Goal: Task Accomplishment & Management: Manage account settings

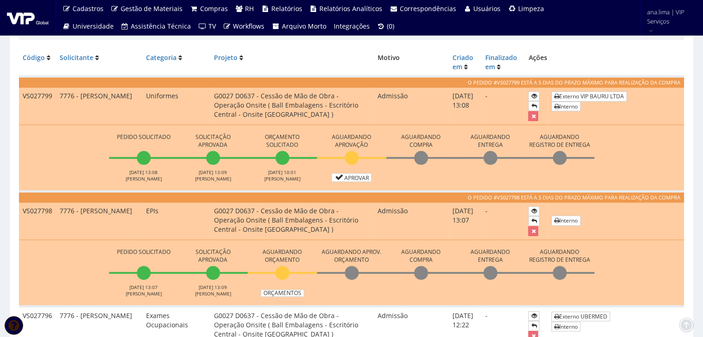
scroll to position [46, 0]
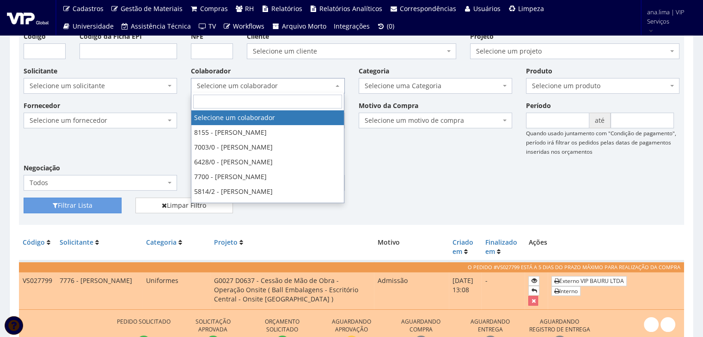
click at [305, 82] on span "Selecione um colaborador" at bounding box center [265, 85] width 136 height 9
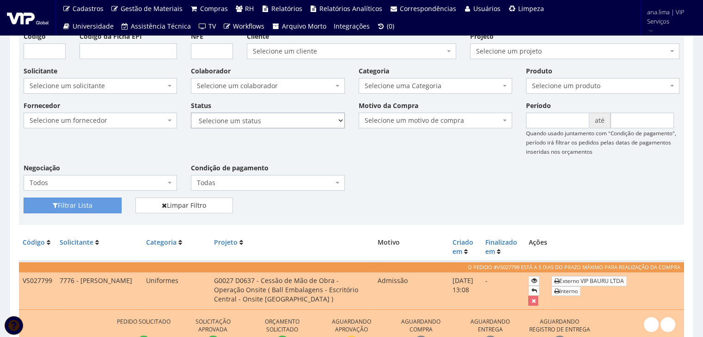
click at [314, 123] on select "Selecione um status Cancelado Aguardando Aprovação Diretoria Pedido Aprovado Ag…" at bounding box center [267, 121] width 153 height 16
select select "1"
click at [191, 113] on select "Selecione um status Cancelado Aguardando Aprovação Diretoria Pedido Aprovado Ag…" at bounding box center [267, 121] width 153 height 16
click at [71, 203] on button "Filtrar Lista" at bounding box center [73, 206] width 98 height 16
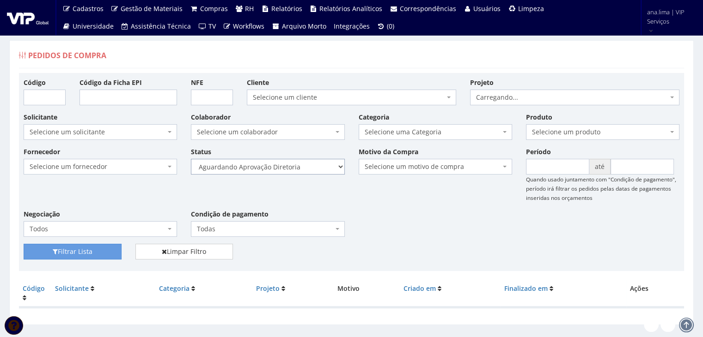
click at [312, 169] on select "Selecione um status Cancelado Aguardando Aprovação Diretoria Pedido Aprovado Ag…" at bounding box center [267, 167] width 153 height 16
select select "4"
click at [191, 159] on select "Selecione um status Cancelado Aguardando Aprovação Diretoria Pedido Aprovado Ag…" at bounding box center [267, 167] width 153 height 16
click at [100, 251] on button "Filtrar Lista" at bounding box center [73, 252] width 98 height 16
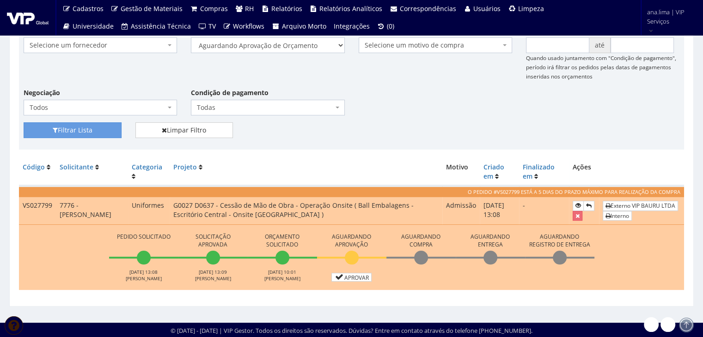
scroll to position [122, 0]
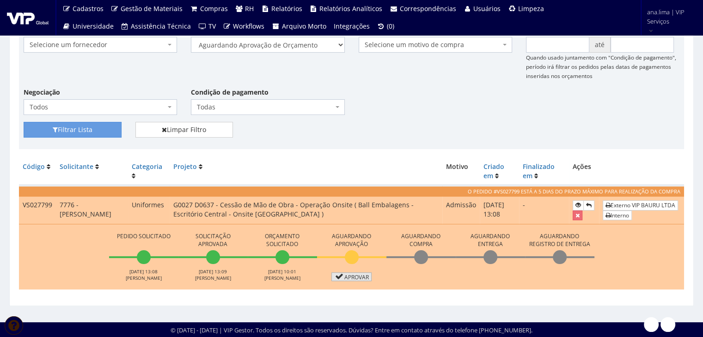
click at [359, 278] on link "Aprovar" at bounding box center [351, 277] width 41 height 9
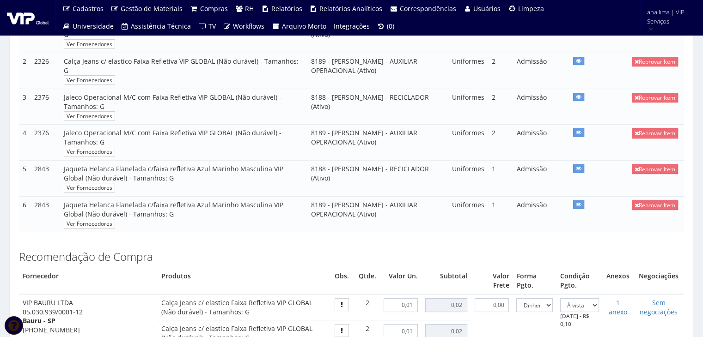
scroll to position [462, 0]
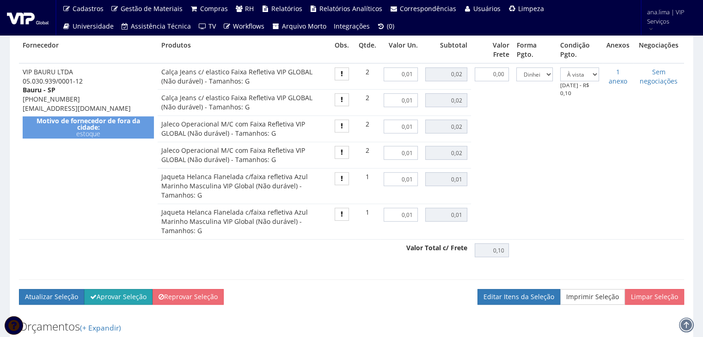
click at [128, 304] on button "Aprovar Seleção" at bounding box center [118, 297] width 68 height 16
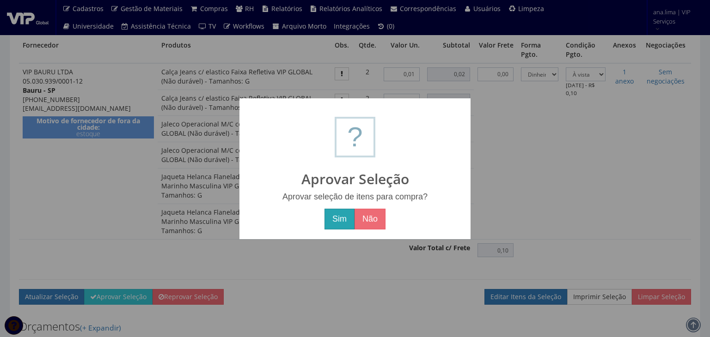
click at [334, 224] on button "Sim" at bounding box center [339, 219] width 30 height 21
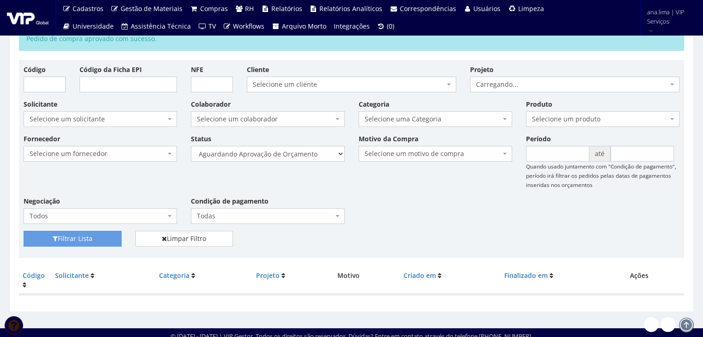
scroll to position [52, 0]
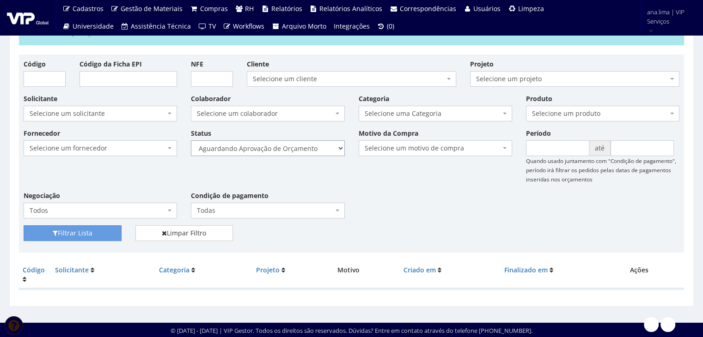
drag, startPoint x: 310, startPoint y: 145, endPoint x: 309, endPoint y: 154, distance: 8.9
click at [310, 145] on select "Selecione um status Cancelado Aguardando Aprovação Diretoria Pedido Aprovado Ag…" at bounding box center [267, 148] width 153 height 16
select select "1"
click at [191, 140] on select "Selecione um status Cancelado Aguardando Aprovação Diretoria Pedido Aprovado Ag…" at bounding box center [267, 148] width 153 height 16
click at [100, 229] on button "Filtrar Lista" at bounding box center [73, 233] width 98 height 16
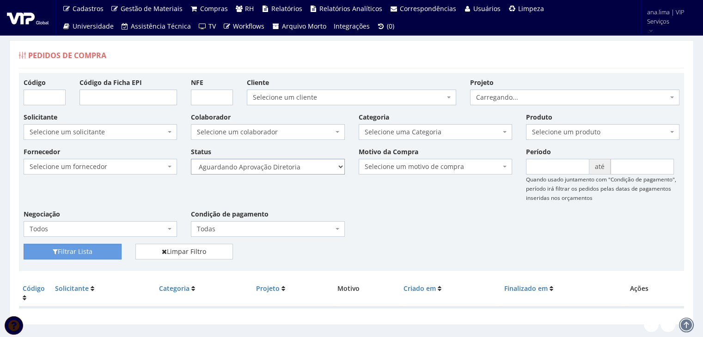
drag, startPoint x: 303, startPoint y: 166, endPoint x: 303, endPoint y: 174, distance: 7.9
click at [303, 166] on select "Selecione um status Cancelado Aguardando Aprovação Diretoria Pedido Aprovado Ag…" at bounding box center [267, 167] width 153 height 16
select select "4"
click at [191, 159] on select "Selecione um status Cancelado Aguardando Aprovação Diretoria Pedido Aprovado Ag…" at bounding box center [267, 167] width 153 height 16
drag, startPoint x: 91, startPoint y: 256, endPoint x: 88, endPoint y: 252, distance: 5.6
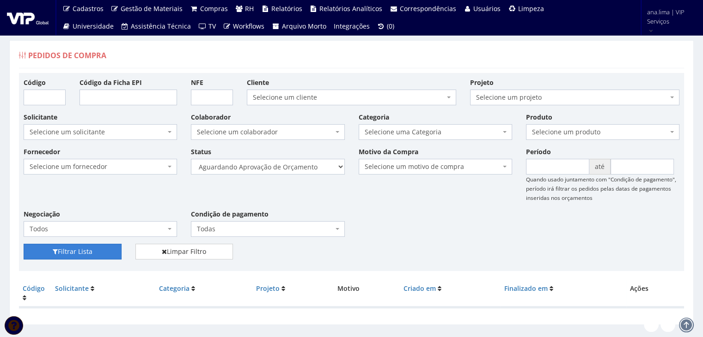
click at [91, 256] on button "Filtrar Lista" at bounding box center [73, 252] width 98 height 16
click at [88, 251] on button "Filtrar Lista" at bounding box center [73, 252] width 98 height 16
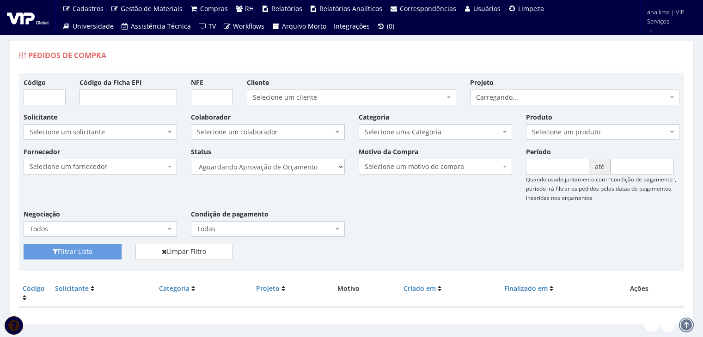
scroll to position [18, 0]
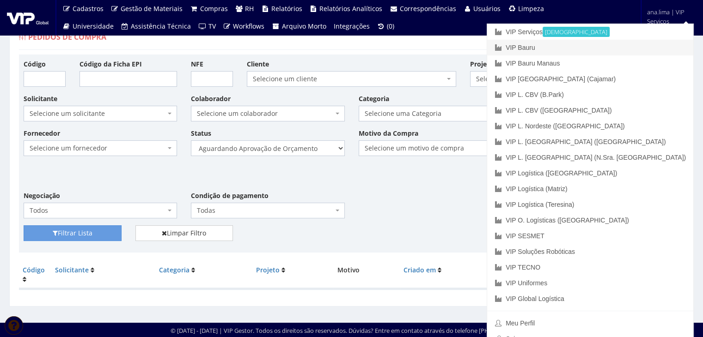
click at [643, 45] on link "VIP Bauru" at bounding box center [590, 48] width 206 height 16
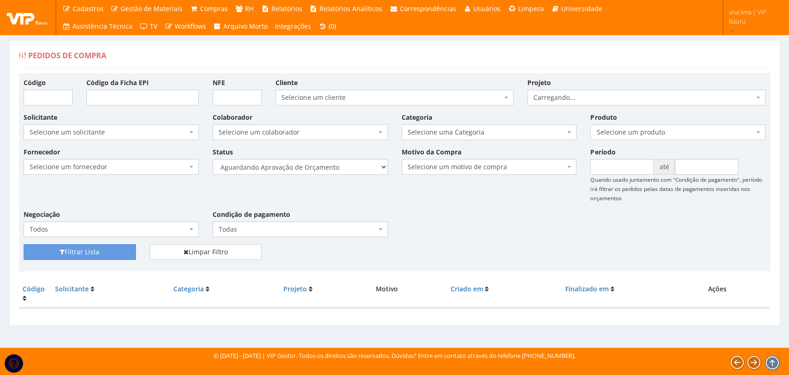
click at [355, 158] on div "Status Selecione um status Cancelado Aguardando Aprovação Diretoria Pedido Apro…" at bounding box center [300, 161] width 189 height 28
drag, startPoint x: 347, startPoint y: 164, endPoint x: 346, endPoint y: 171, distance: 7.0
click at [347, 164] on select "Selecione um status Cancelado Aguardando Aprovação Diretoria Pedido Aprovado Ag…" at bounding box center [300, 167] width 175 height 16
select select "1"
click at [213, 159] on select "Selecione um status Cancelado Aguardando Aprovação Diretoria Pedido Aprovado Ag…" at bounding box center [300, 167] width 175 height 16
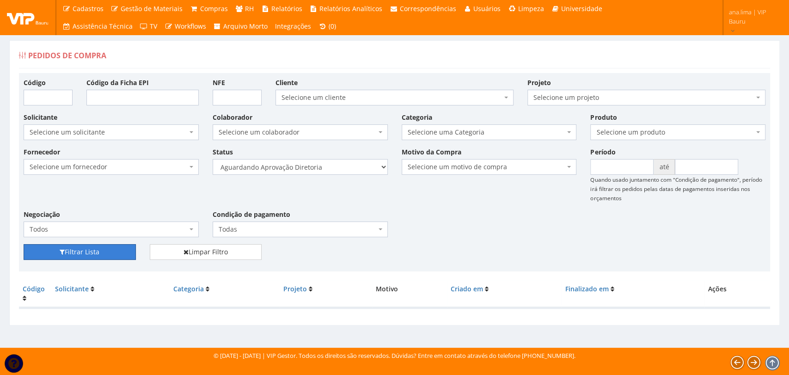
drag, startPoint x: 99, startPoint y: 249, endPoint x: 204, endPoint y: 232, distance: 106.2
click at [99, 249] on button "Filtrar Lista" at bounding box center [80, 252] width 112 height 16
click at [356, 166] on select "Selecione um status Cancelado Aguardando Aprovação Diretoria Pedido Aprovado Ag…" at bounding box center [300, 167] width 175 height 16
select select "4"
click at [213, 159] on select "Selecione um status Cancelado Aguardando Aprovação Diretoria Pedido Aprovado Ag…" at bounding box center [300, 167] width 175 height 16
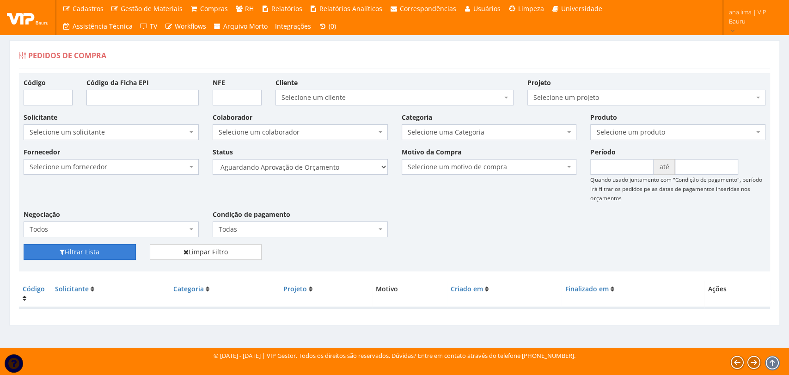
click at [100, 253] on button "Filtrar Lista" at bounding box center [80, 252] width 112 height 16
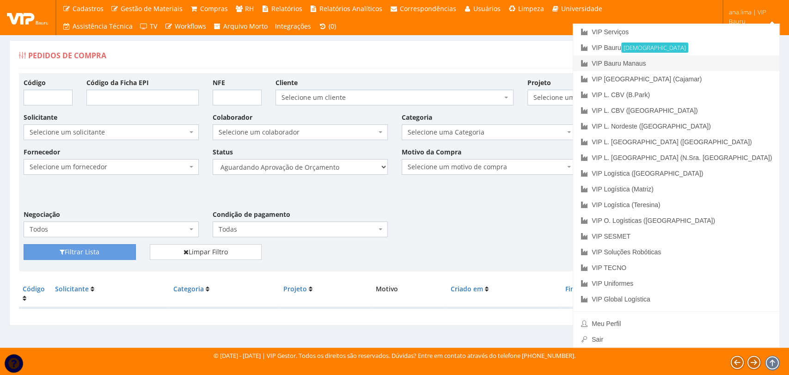
click at [741, 61] on link "VIP Bauru Manaus" at bounding box center [676, 63] width 206 height 16
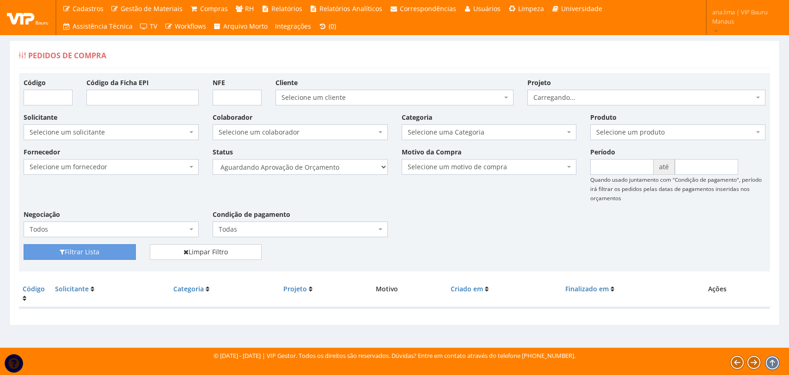
click at [338, 168] on select "Selecione um status Cancelado Aguardando Aprovação Diretoria Pedido Aprovado Ag…" at bounding box center [300, 167] width 175 height 16
select select "1"
click at [213, 159] on select "Selecione um status Cancelado Aguardando Aprovação Diretoria Pedido Aprovado Ag…" at bounding box center [300, 167] width 175 height 16
click at [113, 251] on button "Filtrar Lista" at bounding box center [80, 252] width 112 height 16
click at [341, 166] on select "Selecione um status Cancelado Aguardando Aprovação Diretoria Pedido Aprovado Ag…" at bounding box center [300, 167] width 175 height 16
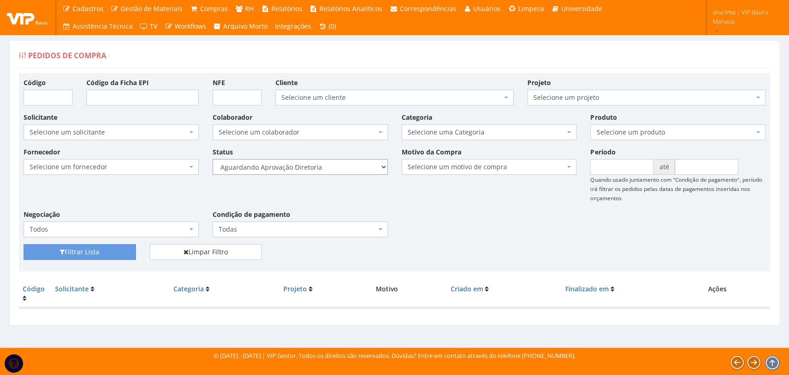
select select "4"
click at [213, 159] on select "Selecione um status Cancelado Aguardando Aprovação Diretoria Pedido Aprovado Ag…" at bounding box center [300, 167] width 175 height 16
click at [100, 244] on button "Filtrar Lista" at bounding box center [80, 252] width 112 height 16
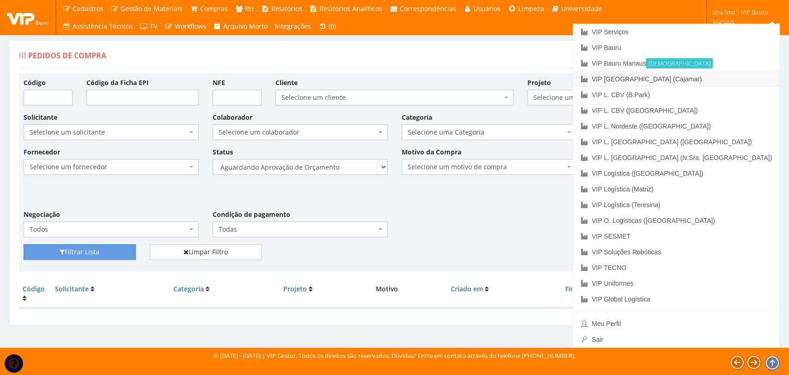
click at [727, 79] on link "VIP [GEOGRAPHIC_DATA] (Cajamar)" at bounding box center [676, 79] width 206 height 16
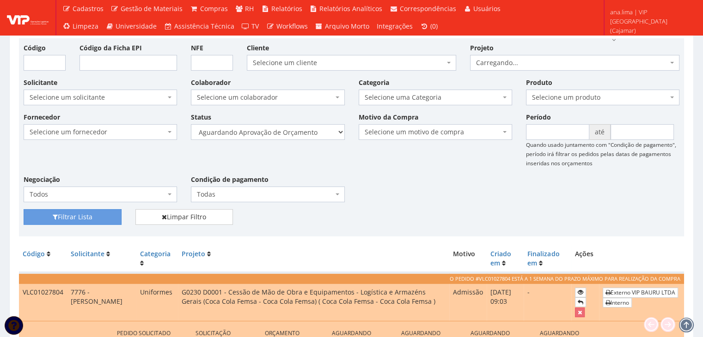
scroll to position [131, 0]
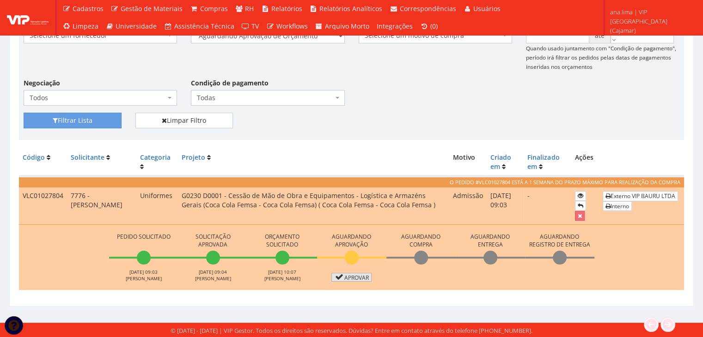
click at [359, 275] on link "Aprovar" at bounding box center [351, 277] width 41 height 9
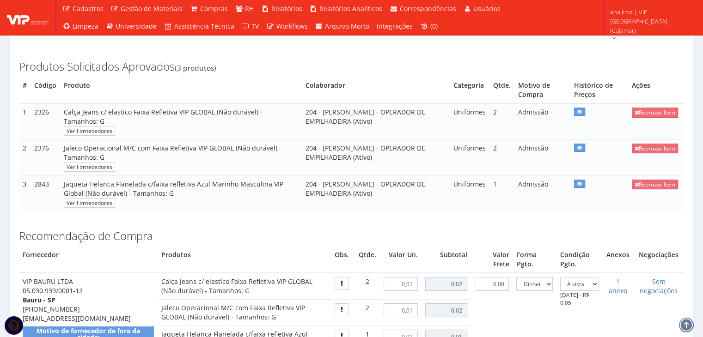
scroll to position [277, 0]
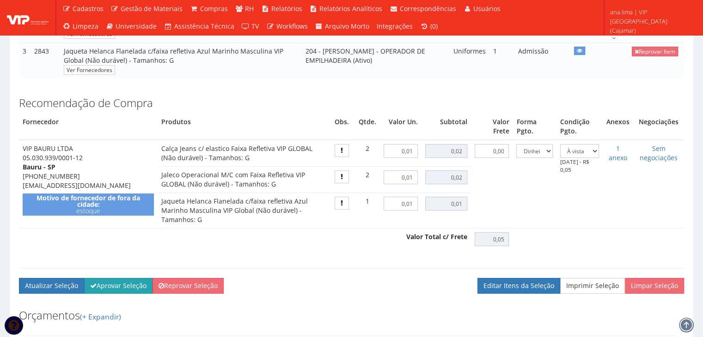
click at [125, 294] on button "Aprovar Seleção" at bounding box center [118, 286] width 68 height 16
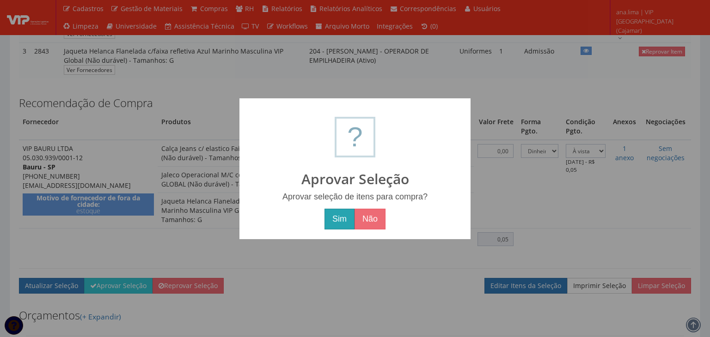
click at [327, 224] on button "Sim" at bounding box center [339, 219] width 30 height 21
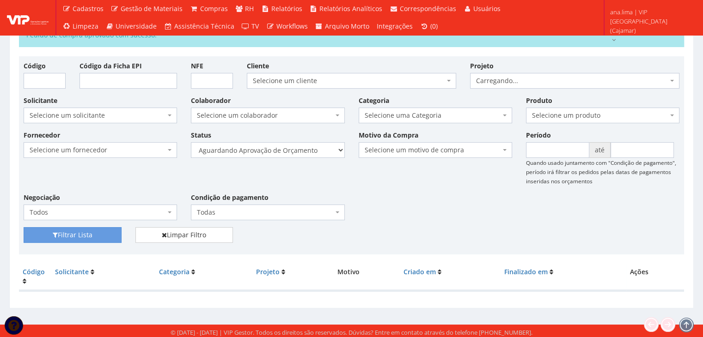
scroll to position [52, 0]
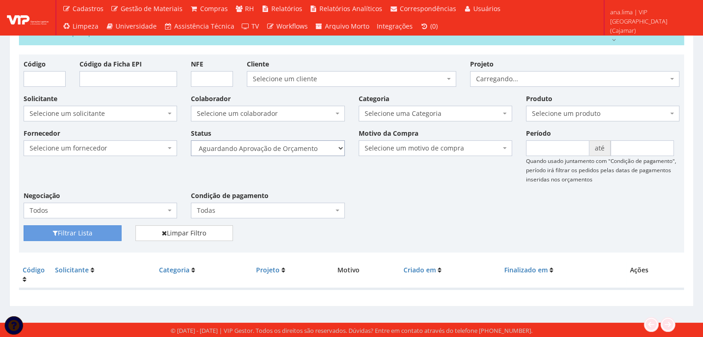
drag, startPoint x: 327, startPoint y: 150, endPoint x: 323, endPoint y: 154, distance: 5.6
click at [327, 150] on select "Selecione um status Cancelado Aguardando Aprovação Diretoria Pedido Aprovado Ag…" at bounding box center [267, 148] width 153 height 16
select select "1"
click at [191, 140] on select "Selecione um status Cancelado Aguardando Aprovação Diretoria Pedido Aprovado Ag…" at bounding box center [267, 148] width 153 height 16
drag, startPoint x: 91, startPoint y: 231, endPoint x: 98, endPoint y: 229, distance: 6.7
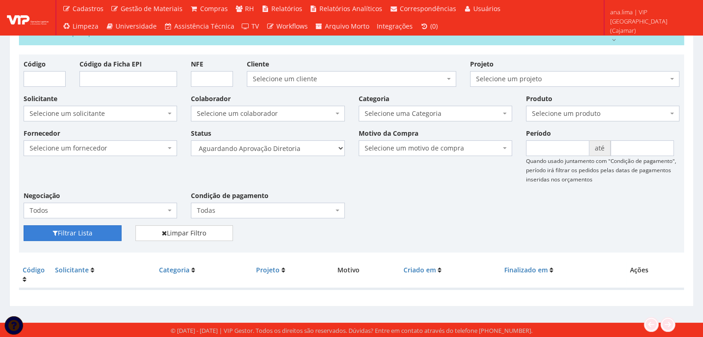
click at [91, 231] on button "Filtrar Lista" at bounding box center [73, 233] width 98 height 16
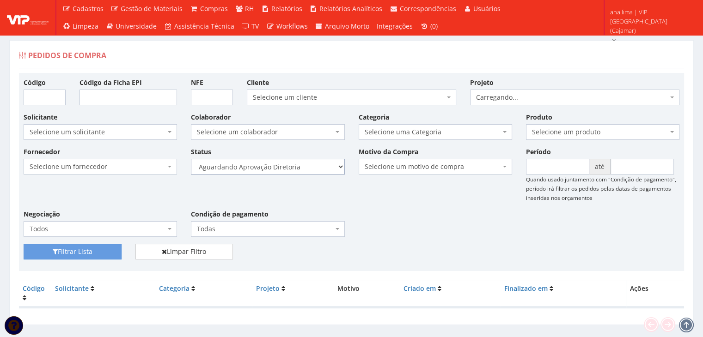
drag, startPoint x: 0, startPoint y: 0, endPoint x: 289, endPoint y: 173, distance: 337.1
click at [291, 166] on select "Selecione um status Cancelado Aguardando Aprovação Diretoria Pedido Aprovado Ag…" at bounding box center [267, 167] width 153 height 16
select select "4"
click at [191, 159] on select "Selecione um status Cancelado Aguardando Aprovação Diretoria Pedido Aprovado Ag…" at bounding box center [267, 167] width 153 height 16
click at [92, 254] on button "Filtrar Lista" at bounding box center [73, 252] width 98 height 16
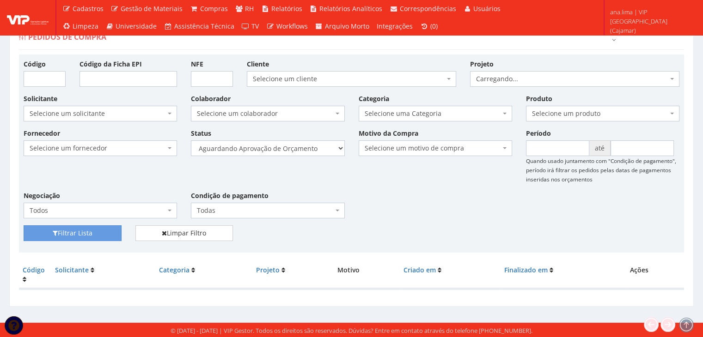
scroll to position [18, 0]
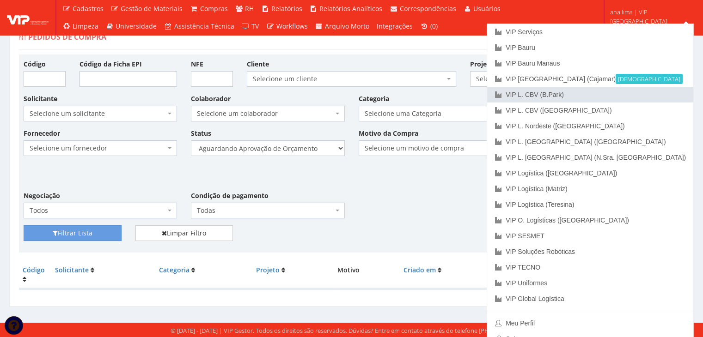
drag, startPoint x: 646, startPoint y: 94, endPoint x: 613, endPoint y: 105, distance: 35.1
click at [645, 94] on link "VIP L. CBV (B.Park)" at bounding box center [590, 95] width 206 height 16
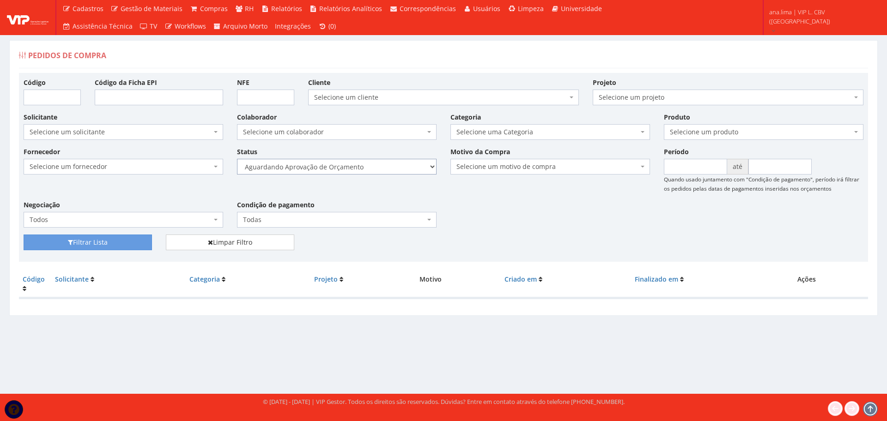
drag, startPoint x: 406, startPoint y: 164, endPoint x: 401, endPoint y: 170, distance: 7.2
click at [406, 164] on select "Selecione um status Cancelado Aguardando Aprovação Diretoria Pedido Aprovado Ag…" at bounding box center [337, 167] width 200 height 16
select select "1"
click at [237, 159] on select "Selecione um status Cancelado Aguardando Aprovação Diretoria Pedido Aprovado Ag…" at bounding box center [337, 167] width 200 height 16
click at [73, 240] on button "Filtrar Lista" at bounding box center [88, 243] width 128 height 16
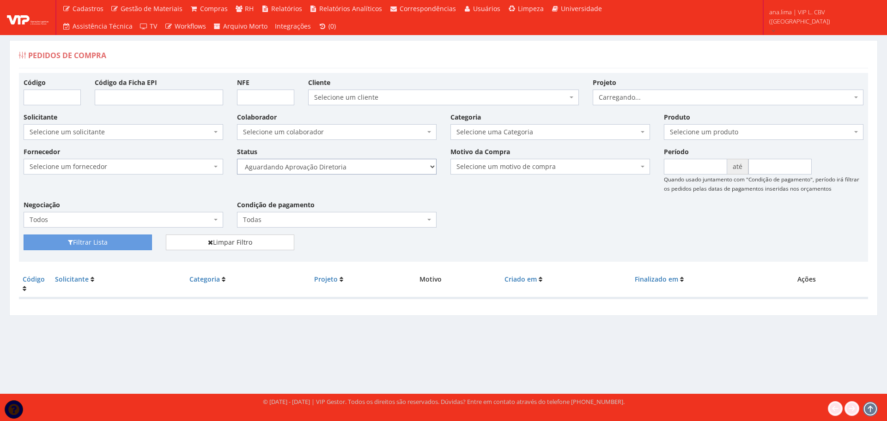
drag, startPoint x: 0, startPoint y: 0, endPoint x: 385, endPoint y: 173, distance: 422.4
click at [387, 165] on select "Selecione um status Cancelado Aguardando Aprovação Diretoria Pedido Aprovado Ag…" at bounding box center [337, 167] width 200 height 16
select select "4"
click at [237, 159] on select "Selecione um status Cancelado Aguardando Aprovação Diretoria Pedido Aprovado Ag…" at bounding box center [337, 167] width 200 height 16
click at [127, 237] on button "Filtrar Lista" at bounding box center [88, 243] width 128 height 16
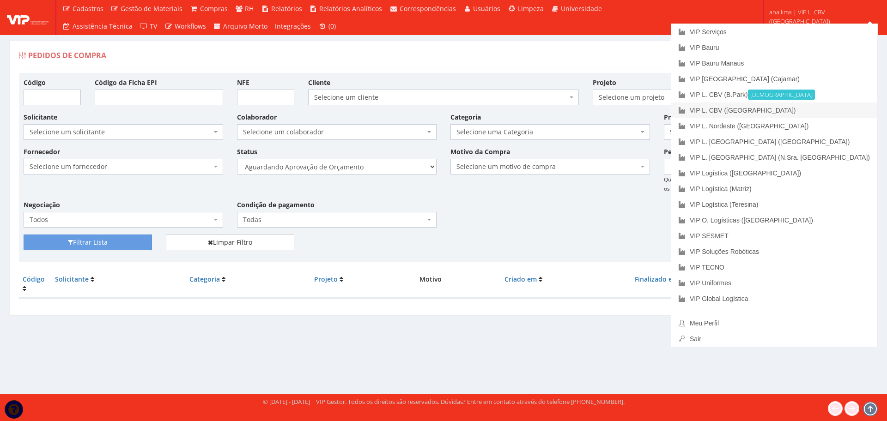
click at [832, 111] on link "VIP L. CBV ([GEOGRAPHIC_DATA])" at bounding box center [774, 111] width 206 height 16
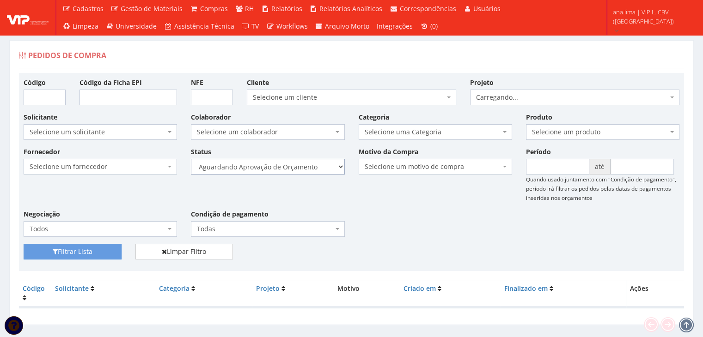
drag, startPoint x: 322, startPoint y: 161, endPoint x: 319, endPoint y: 167, distance: 6.4
click at [322, 161] on select "Selecione um status Cancelado Aguardando Aprovação Diretoria Pedido Aprovado Ag…" at bounding box center [267, 167] width 153 height 16
select select "1"
click at [191, 159] on select "Selecione um status Cancelado Aguardando Aprovação Diretoria Pedido Aprovado Ag…" at bounding box center [267, 167] width 153 height 16
click at [92, 249] on button "Filtrar Lista" at bounding box center [73, 252] width 98 height 16
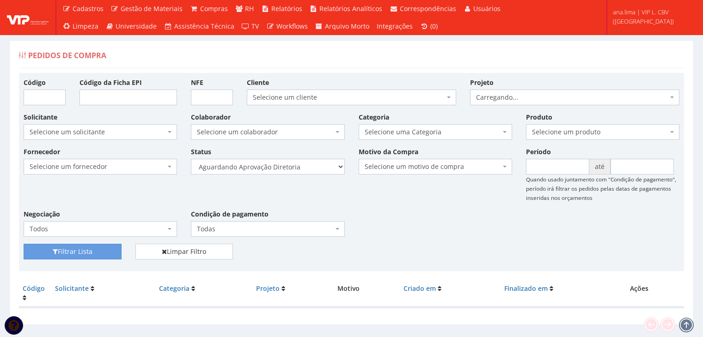
click at [294, 171] on select "Selecione um status Cancelado Aguardando Aprovação Diretoria Pedido Aprovado Ag…" at bounding box center [267, 167] width 153 height 16
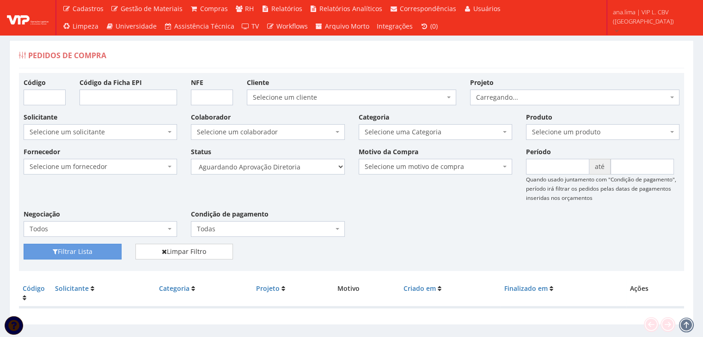
select select "4"
click at [191, 159] on select "Selecione um status Cancelado Aguardando Aprovação Diretoria Pedido Aprovado Ag…" at bounding box center [267, 167] width 153 height 16
click at [109, 252] on button "Filtrar Lista" at bounding box center [73, 252] width 98 height 16
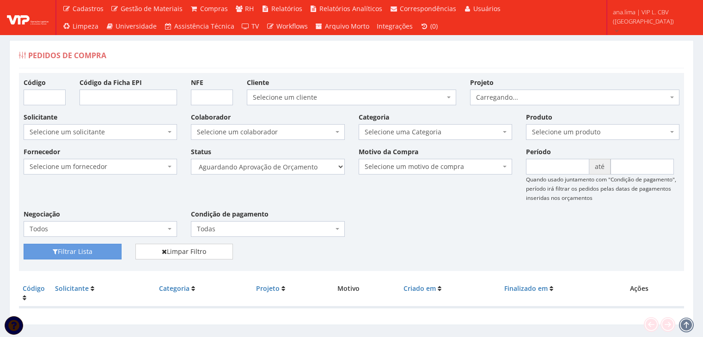
scroll to position [18, 0]
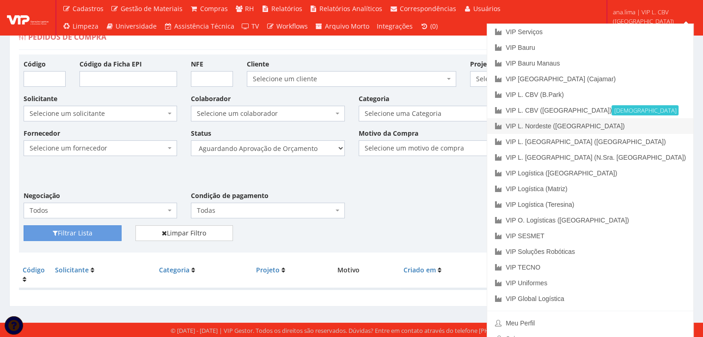
click at [655, 128] on link "VIP L. Nordeste ([GEOGRAPHIC_DATA])" at bounding box center [590, 126] width 206 height 16
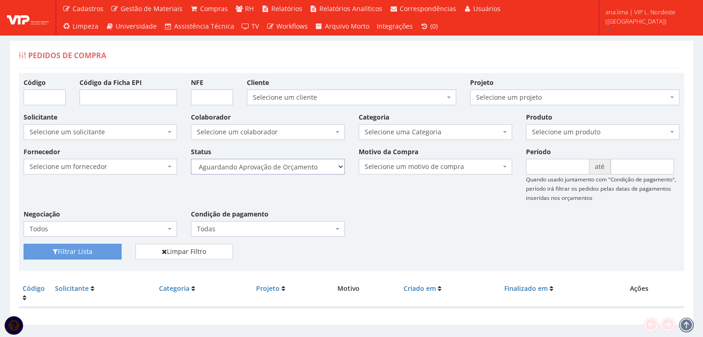
click at [315, 164] on select "Selecione um status Cancelado Aguardando Aprovação Diretoria Pedido Aprovado Ag…" at bounding box center [267, 167] width 153 height 16
select select "1"
click at [191, 159] on select "Selecione um status Cancelado Aguardando Aprovação Diretoria Pedido Aprovado Ag…" at bounding box center [267, 167] width 153 height 16
click at [80, 252] on button "Filtrar Lista" at bounding box center [73, 252] width 98 height 16
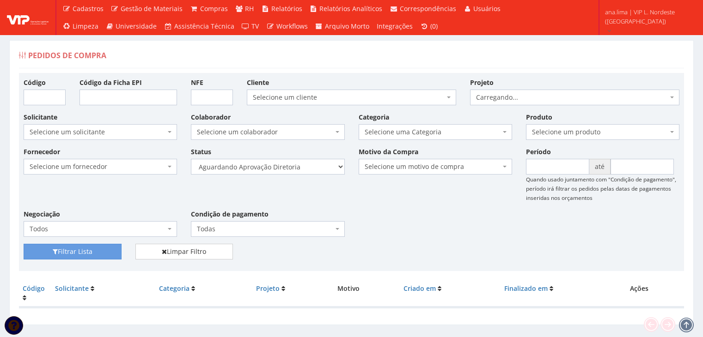
click at [304, 170] on select "Selecione um status Cancelado Aguardando Aprovação Diretoria Pedido Aprovado Ag…" at bounding box center [267, 167] width 153 height 16
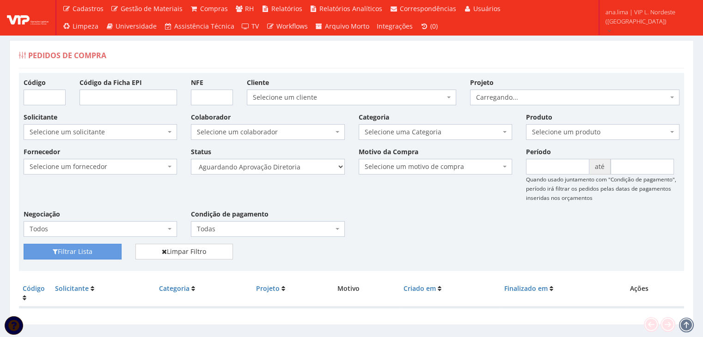
select select "4"
click at [191, 159] on select "Selecione um status Cancelado Aguardando Aprovação Diretoria Pedido Aprovado Ag…" at bounding box center [267, 167] width 153 height 16
click at [78, 249] on button "Filtrar Lista" at bounding box center [73, 252] width 98 height 16
click at [314, 167] on select "Selecione um status Cancelado Aguardando Aprovação Diretoria Pedido Aprovado Ag…" at bounding box center [267, 167] width 153 height 16
select select "1"
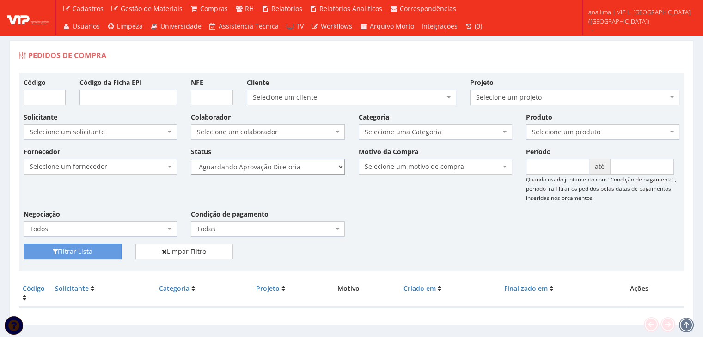
click at [191, 159] on select "Selecione um status Cancelado Aguardando Aprovação Diretoria Pedido Aprovado Ag…" at bounding box center [267, 167] width 153 height 16
click at [109, 253] on button "Filtrar Lista" at bounding box center [73, 252] width 98 height 16
click at [303, 170] on select "Selecione um status Cancelado Aguardando Aprovação Diretoria Pedido Aprovado Ag…" at bounding box center [267, 167] width 153 height 16
select select "4"
click at [191, 159] on select "Selecione um status Cancelado Aguardando Aprovação Diretoria Pedido Aprovado Ag…" at bounding box center [267, 167] width 153 height 16
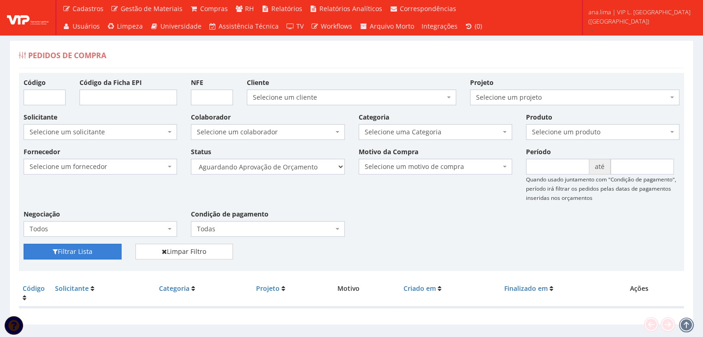
drag, startPoint x: 107, startPoint y: 248, endPoint x: 311, endPoint y: 218, distance: 205.9
click at [107, 248] on button "Filtrar Lista" at bounding box center [73, 252] width 98 height 16
drag, startPoint x: 0, startPoint y: 0, endPoint x: 290, endPoint y: 173, distance: 337.5
click at [292, 170] on select "Selecione um status Cancelado Aguardando Aprovação Diretoria Pedido Aprovado Ag…" at bounding box center [267, 167] width 153 height 16
select select "1"
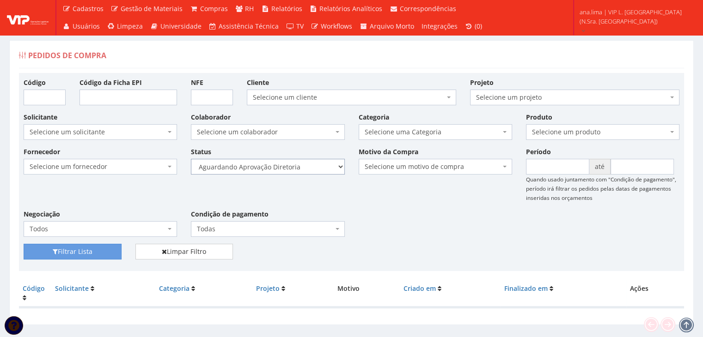
click at [191, 159] on select "Selecione um status Cancelado Aguardando Aprovação Diretoria Pedido Aprovado Ag…" at bounding box center [267, 167] width 153 height 16
click at [96, 253] on button "Filtrar Lista" at bounding box center [73, 252] width 98 height 16
click at [309, 168] on select "Selecione um status Cancelado Aguardando Aprovação Diretoria Pedido Aprovado Ag…" at bounding box center [267, 167] width 153 height 16
select select "4"
click at [191, 159] on select "Selecione um status Cancelado Aguardando Aprovação Diretoria Pedido Aprovado Ag…" at bounding box center [267, 167] width 153 height 16
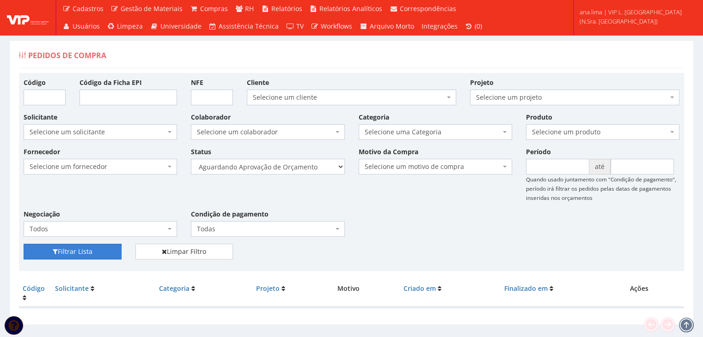
click at [90, 254] on button "Filtrar Lista" at bounding box center [73, 252] width 98 height 16
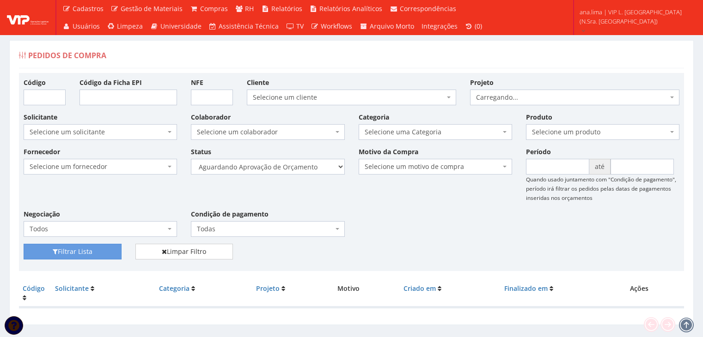
scroll to position [18, 0]
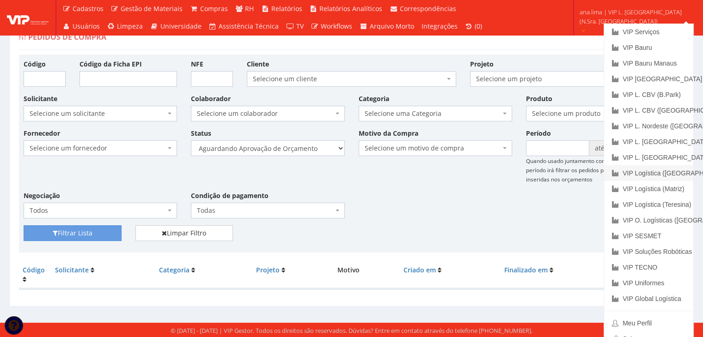
click at [656, 178] on link "VIP Logística ([GEOGRAPHIC_DATA])" at bounding box center [648, 173] width 89 height 16
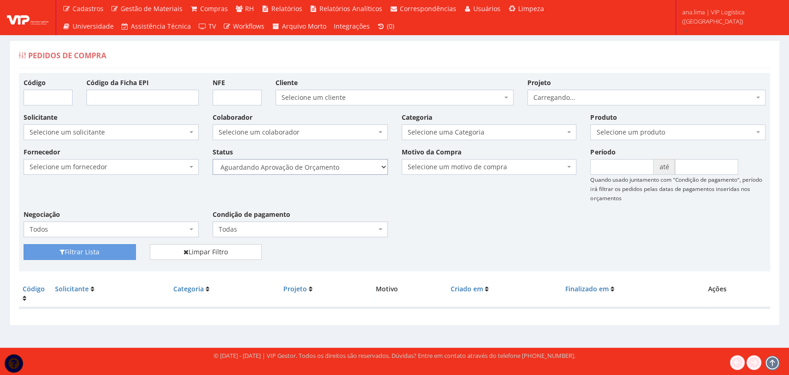
drag, startPoint x: 354, startPoint y: 164, endPoint x: 352, endPoint y: 173, distance: 8.8
click at [354, 168] on select "Selecione um status Cancelado Aguardando Aprovação Diretoria Pedido Aprovado Ag…" at bounding box center [300, 167] width 175 height 16
select select "1"
click at [213, 159] on select "Selecione um status Cancelado Aguardando Aprovação Diretoria Pedido Aprovado Ag…" at bounding box center [300, 167] width 175 height 16
click at [110, 254] on button "Filtrar Lista" at bounding box center [80, 252] width 112 height 16
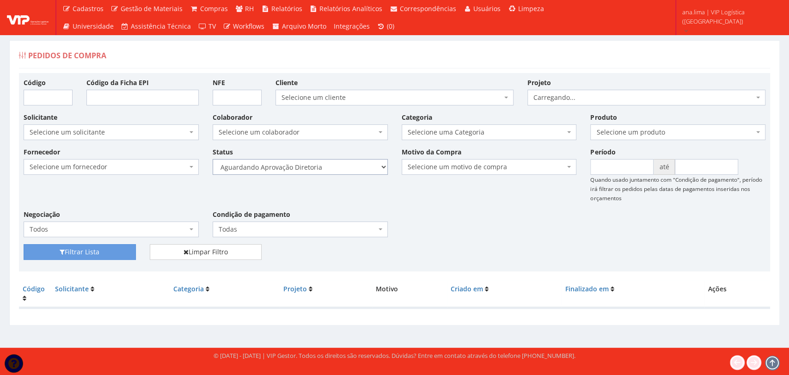
click at [356, 172] on select "Selecione um status Cancelado Aguardando Aprovação Diretoria Pedido Aprovado Ag…" at bounding box center [300, 167] width 175 height 16
select select "4"
click at [213, 159] on select "Selecione um status Cancelado Aguardando Aprovação Diretoria Pedido Aprovado Ag…" at bounding box center [300, 167] width 175 height 16
click at [106, 249] on button "Filtrar Lista" at bounding box center [80, 252] width 112 height 16
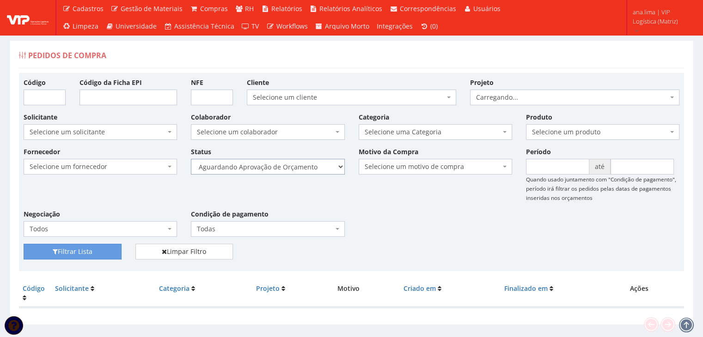
drag, startPoint x: 0, startPoint y: 0, endPoint x: 318, endPoint y: 166, distance: 358.7
click at [318, 166] on select "Selecione um status Cancelado Aguardando Aprovação Diretoria Pedido Aprovado Ag…" at bounding box center [267, 167] width 153 height 16
select select "1"
click at [191, 159] on select "Selecione um status Cancelado Aguardando Aprovação Diretoria Pedido Aprovado Ag…" at bounding box center [267, 167] width 153 height 16
click at [55, 249] on icon "submit" at bounding box center [55, 252] width 5 height 6
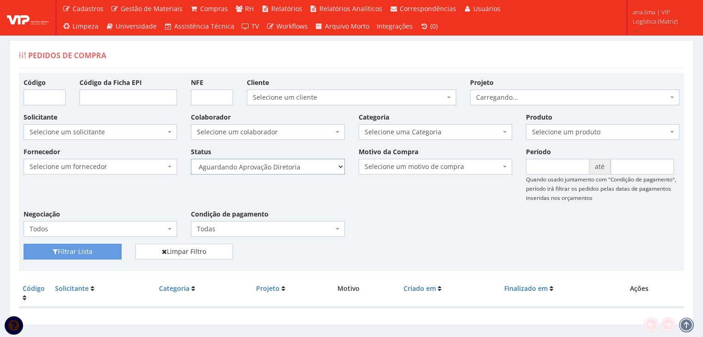
click at [278, 164] on select "Selecione um status Cancelado Aguardando Aprovação Diretoria Pedido Aprovado Ag…" at bounding box center [267, 167] width 153 height 16
select select "4"
click at [191, 159] on select "Selecione um status Cancelado Aguardando Aprovação Diretoria Pedido Aprovado Ag…" at bounding box center [267, 167] width 153 height 16
click at [88, 250] on button "Filtrar Lista" at bounding box center [73, 252] width 98 height 16
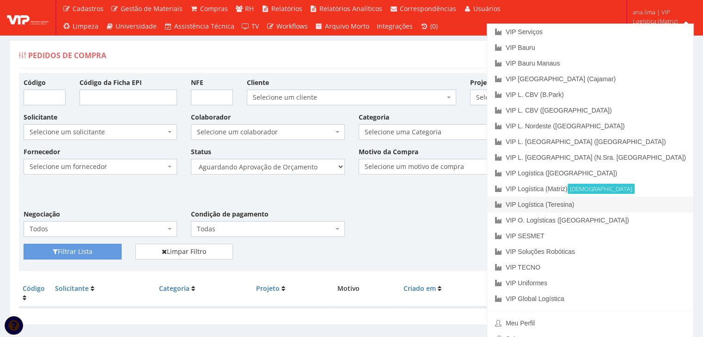
click at [643, 207] on link "VIP Logística (Teresina)" at bounding box center [590, 205] width 206 height 16
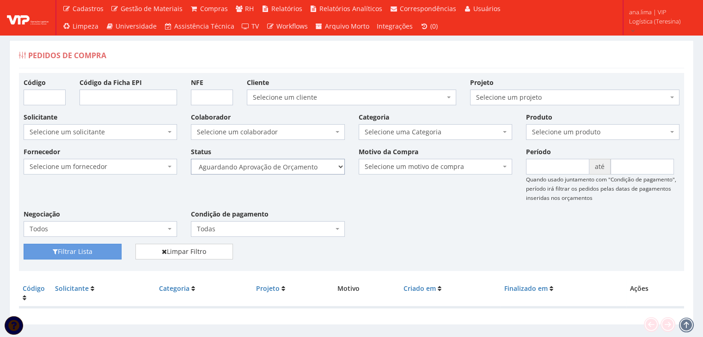
click at [303, 168] on select "Selecione um status Cancelado Aguardando Aprovação Diretoria Pedido Aprovado Ag…" at bounding box center [267, 167] width 153 height 16
select select "1"
click at [191, 159] on select "Selecione um status Cancelado Aguardando Aprovação Diretoria Pedido Aprovado Ag…" at bounding box center [267, 167] width 153 height 16
drag, startPoint x: 102, startPoint y: 247, endPoint x: 125, endPoint y: 246, distance: 22.7
click at [103, 247] on button "Filtrar Lista" at bounding box center [73, 252] width 98 height 16
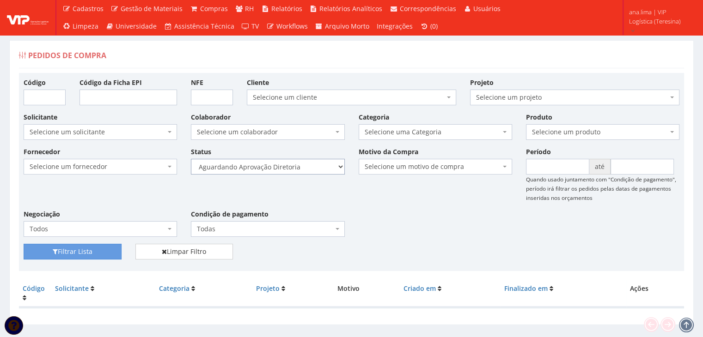
drag, startPoint x: 0, startPoint y: 0, endPoint x: 294, endPoint y: 165, distance: 336.9
click at [294, 165] on select "Selecione um status Cancelado Aguardando Aprovação Diretoria Pedido Aprovado Ag…" at bounding box center [267, 167] width 153 height 16
select select "4"
click at [191, 159] on select "Selecione um status Cancelado Aguardando Aprovação Diretoria Pedido Aprovado Ag…" at bounding box center [267, 167] width 153 height 16
click at [94, 250] on button "Filtrar Lista" at bounding box center [73, 252] width 98 height 16
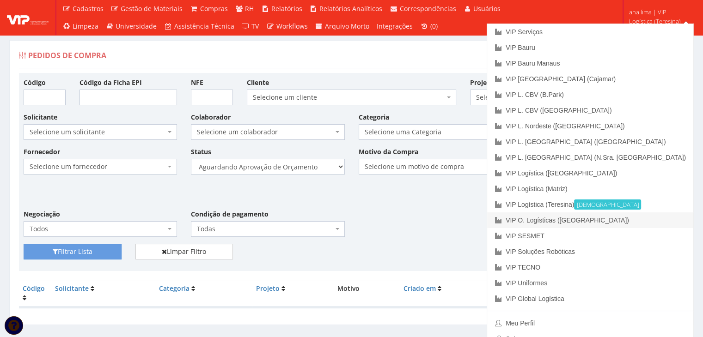
click at [657, 216] on link "VIP O. Logísticas ([GEOGRAPHIC_DATA])" at bounding box center [590, 221] width 206 height 16
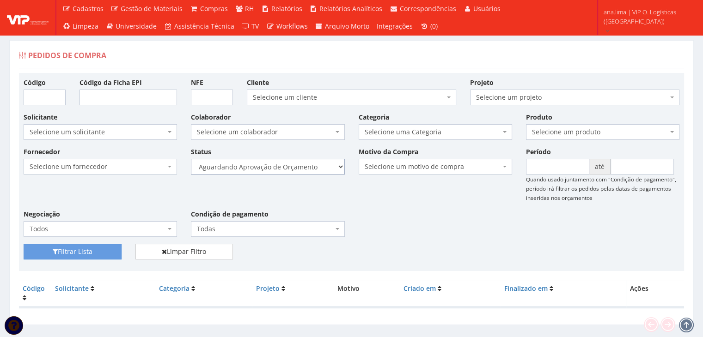
click at [320, 168] on select "Selecione um status Cancelado Aguardando Aprovação Diretoria Pedido Aprovado Ag…" at bounding box center [267, 167] width 153 height 16
select select "1"
click at [191, 159] on select "Selecione um status Cancelado Aguardando Aprovação Diretoria Pedido Aprovado Ag…" at bounding box center [267, 167] width 153 height 16
drag, startPoint x: 109, startPoint y: 248, endPoint x: 224, endPoint y: 211, distance: 119.8
click at [109, 248] on button "Filtrar Lista" at bounding box center [73, 252] width 98 height 16
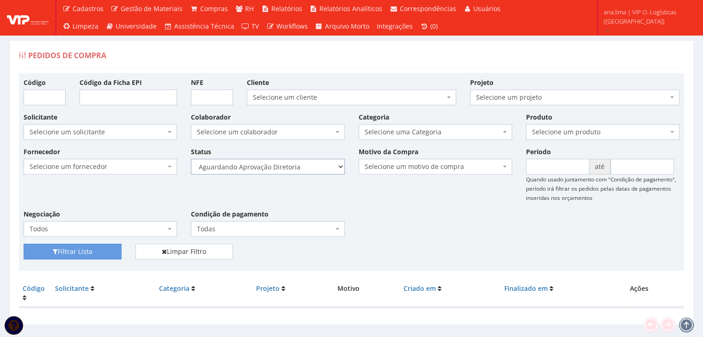
click at [296, 167] on select "Selecione um status Cancelado Aguardando Aprovação Diretoria Pedido Aprovado Ag…" at bounding box center [267, 167] width 153 height 16
select select "4"
click at [191, 159] on select "Selecione um status Cancelado Aguardando Aprovação Diretoria Pedido Aprovado Ag…" at bounding box center [267, 167] width 153 height 16
click at [108, 252] on button "Filtrar Lista" at bounding box center [73, 252] width 98 height 16
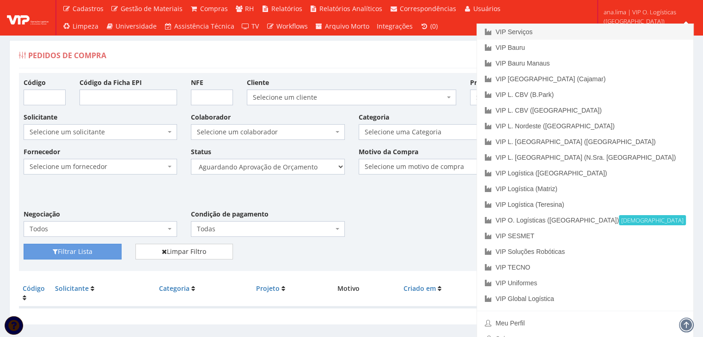
click at [624, 30] on link "VIP Serviços" at bounding box center [585, 32] width 216 height 16
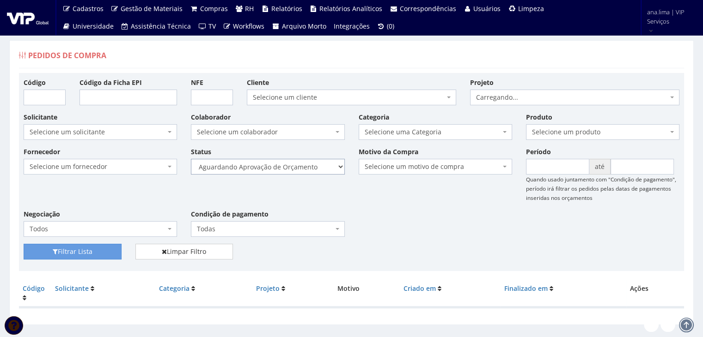
click at [317, 169] on select "Selecione um status Cancelado Aguardando Aprovação Diretoria Pedido Aprovado Ag…" at bounding box center [267, 167] width 153 height 16
select select "1"
click at [191, 159] on select "Selecione um status Cancelado Aguardando Aprovação Diretoria Pedido Aprovado Ag…" at bounding box center [267, 167] width 153 height 16
drag, startPoint x: 59, startPoint y: 249, endPoint x: 163, endPoint y: 228, distance: 106.5
click at [67, 248] on button "Filtrar Lista" at bounding box center [73, 252] width 98 height 16
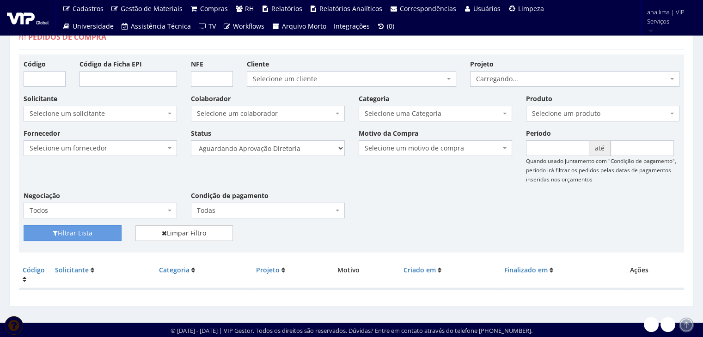
scroll to position [18, 0]
click at [298, 148] on select "Selecione um status Cancelado Aguardando Aprovação Diretoria Pedido Aprovado Ag…" at bounding box center [267, 148] width 153 height 16
select select "4"
click at [191, 140] on select "Selecione um status Cancelado Aguardando Aprovação Diretoria Pedido Aprovado Ag…" at bounding box center [267, 148] width 153 height 16
click at [89, 235] on button "Filtrar Lista" at bounding box center [73, 233] width 98 height 16
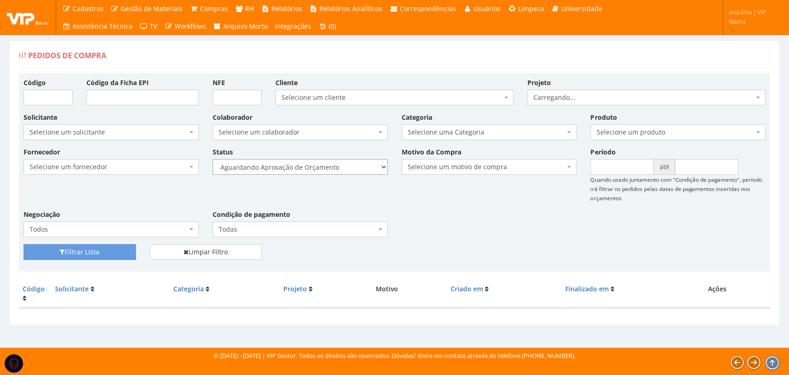
click at [346, 168] on select "Selecione um status Cancelado Aguardando Aprovação Diretoria Pedido Aprovado Ag…" at bounding box center [300, 167] width 175 height 16
select select "1"
click at [213, 159] on select "Selecione um status Cancelado Aguardando Aprovação Diretoria Pedido Aprovado Ag…" at bounding box center [300, 167] width 175 height 16
click at [126, 254] on button "Filtrar Lista" at bounding box center [80, 252] width 112 height 16
click at [315, 157] on div "Status Selecione um status Cancelado Aguardando Aprovação Diretoria Pedido Apro…" at bounding box center [300, 161] width 189 height 28
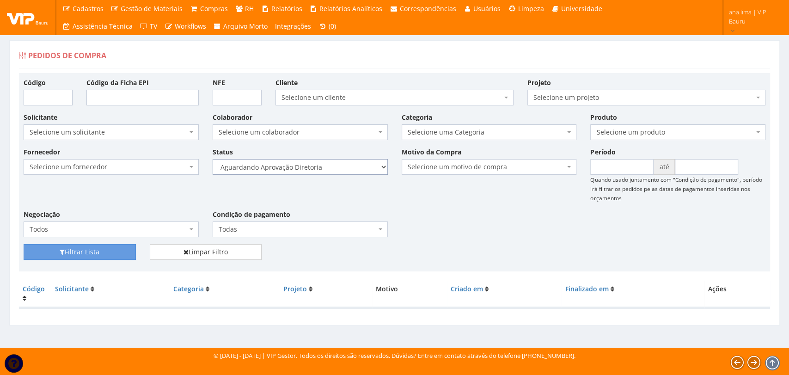
click at [318, 165] on select "Selecione um status Cancelado Aguardando Aprovação Diretoria Pedido Aprovado Ag…" at bounding box center [300, 167] width 175 height 16
select select "4"
click at [213, 159] on select "Selecione um status Cancelado Aguardando Aprovação Diretoria Pedido Aprovado Ag…" at bounding box center [300, 167] width 175 height 16
click at [117, 253] on button "Filtrar Lista" at bounding box center [80, 252] width 112 height 16
click at [344, 170] on select "Selecione um status Cancelado Aguardando Aprovação Diretoria Pedido Aprovado Ag…" at bounding box center [300, 167] width 175 height 16
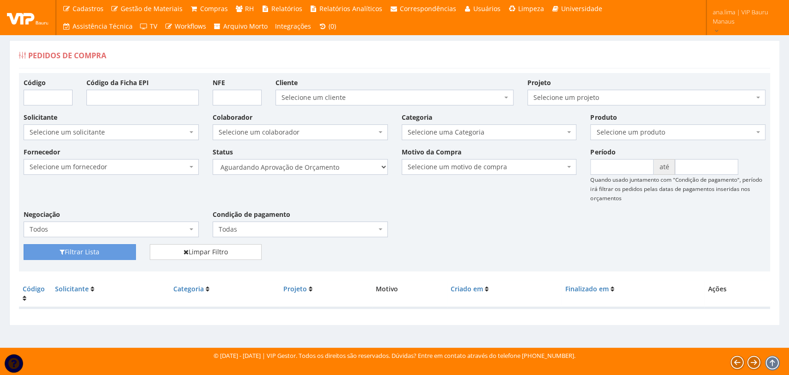
select select "1"
click at [213, 159] on select "Selecione um status Cancelado Aguardando Aprovação Diretoria Pedido Aprovado Ag…" at bounding box center [300, 167] width 175 height 16
click at [93, 245] on button "Filtrar Lista" at bounding box center [80, 252] width 112 height 16
click at [363, 169] on select "Selecione um status Cancelado Aguardando Aprovação Diretoria Pedido Aprovado Ag…" at bounding box center [300, 167] width 175 height 16
select select "4"
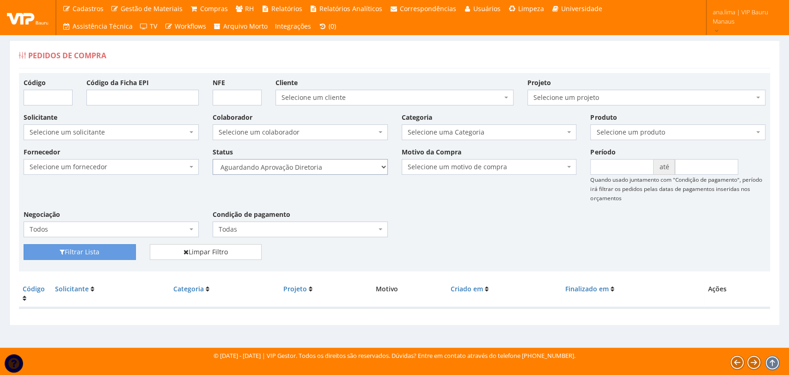
click at [213, 159] on select "Selecione um status Cancelado Aguardando Aprovação Diretoria Pedido Aprovado Ag…" at bounding box center [300, 167] width 175 height 16
click at [126, 249] on button "Filtrar Lista" at bounding box center [80, 252] width 112 height 16
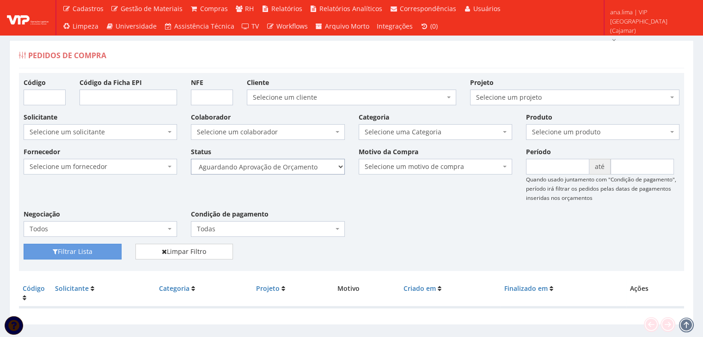
click at [303, 163] on select "Selecione um status Cancelado Aguardando Aprovação Diretoria Pedido Aprovado Ag…" at bounding box center [267, 167] width 153 height 16
select select "1"
click at [191, 159] on select "Selecione um status Cancelado Aguardando Aprovação Diretoria Pedido Aprovado Ag…" at bounding box center [267, 167] width 153 height 16
click at [96, 255] on button "Filtrar Lista" at bounding box center [73, 252] width 98 height 16
click at [297, 169] on select "Selecione um status Cancelado Aguardando Aprovação Diretoria Pedido Aprovado Ag…" at bounding box center [267, 167] width 153 height 16
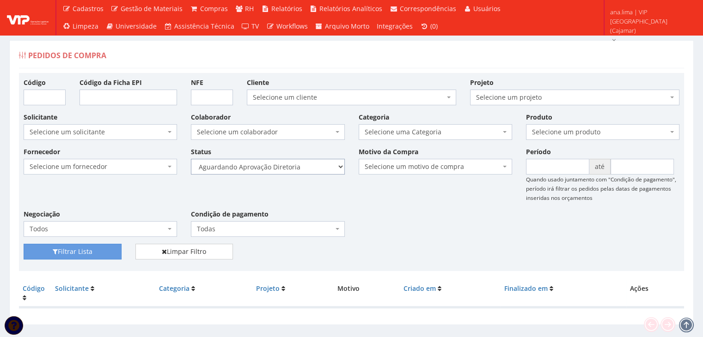
select select "4"
click at [191, 159] on select "Selecione um status Cancelado Aguardando Aprovação Diretoria Pedido Aprovado Ag…" at bounding box center [267, 167] width 153 height 16
click at [96, 254] on button "Filtrar Lista" at bounding box center [73, 252] width 98 height 16
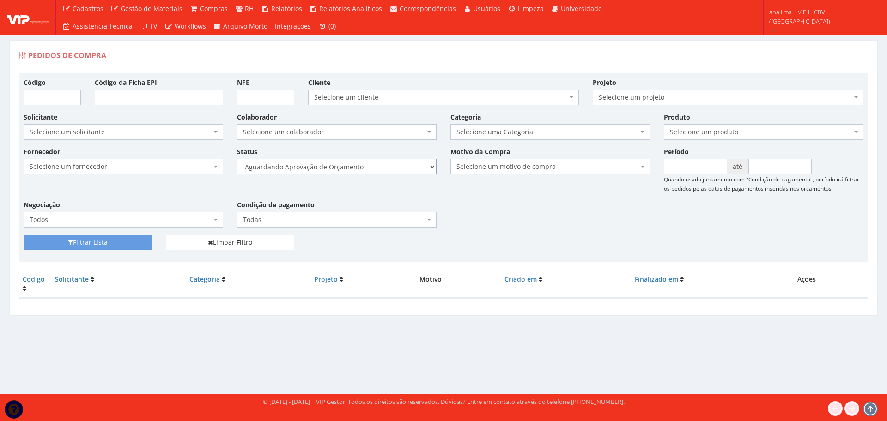
drag, startPoint x: 374, startPoint y: 159, endPoint x: 379, endPoint y: 166, distance: 9.0
click at [374, 159] on select "Selecione um status Cancelado Aguardando Aprovação Diretoria Pedido Aprovado Ag…" at bounding box center [337, 167] width 200 height 16
select select "1"
click at [237, 159] on select "Selecione um status Cancelado Aguardando Aprovação Diretoria Pedido Aprovado Ag…" at bounding box center [337, 167] width 200 height 16
click at [118, 246] on button "Filtrar Lista" at bounding box center [88, 243] width 128 height 16
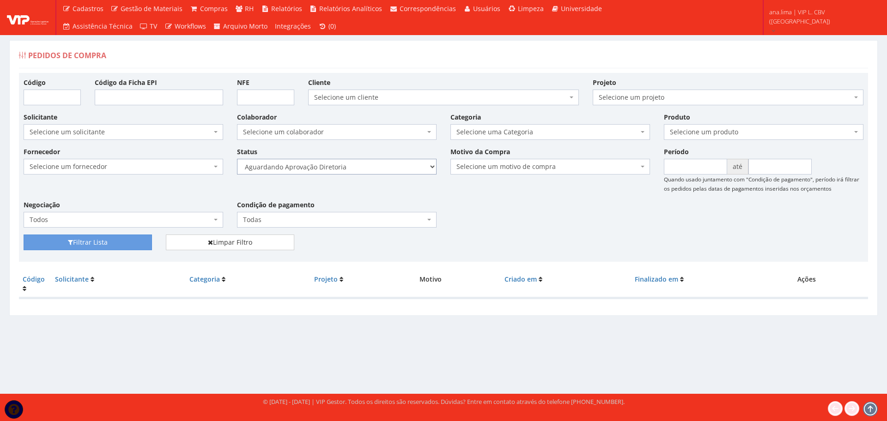
drag, startPoint x: 370, startPoint y: 167, endPoint x: 367, endPoint y: 172, distance: 5.9
click at [370, 167] on select "Selecione um status Cancelado Aguardando Aprovação Diretoria Pedido Aprovado Ag…" at bounding box center [337, 167] width 200 height 16
select select "4"
click at [237, 159] on select "Selecione um status Cancelado Aguardando Aprovação Diretoria Pedido Aprovado Ag…" at bounding box center [337, 167] width 200 height 16
click at [128, 242] on button "Filtrar Lista" at bounding box center [88, 243] width 128 height 16
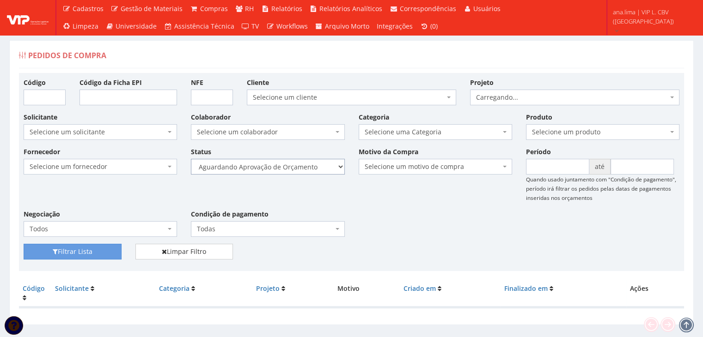
click at [266, 168] on select "Selecione um status Cancelado Aguardando Aprovação Diretoria Pedido Aprovado Ag…" at bounding box center [267, 167] width 153 height 16
select select "1"
click at [191, 159] on select "Selecione um status Cancelado Aguardando Aprovação Diretoria Pedido Aprovado Ag…" at bounding box center [267, 167] width 153 height 16
click at [96, 250] on button "Filtrar Lista" at bounding box center [73, 252] width 98 height 16
